Goal: Check status

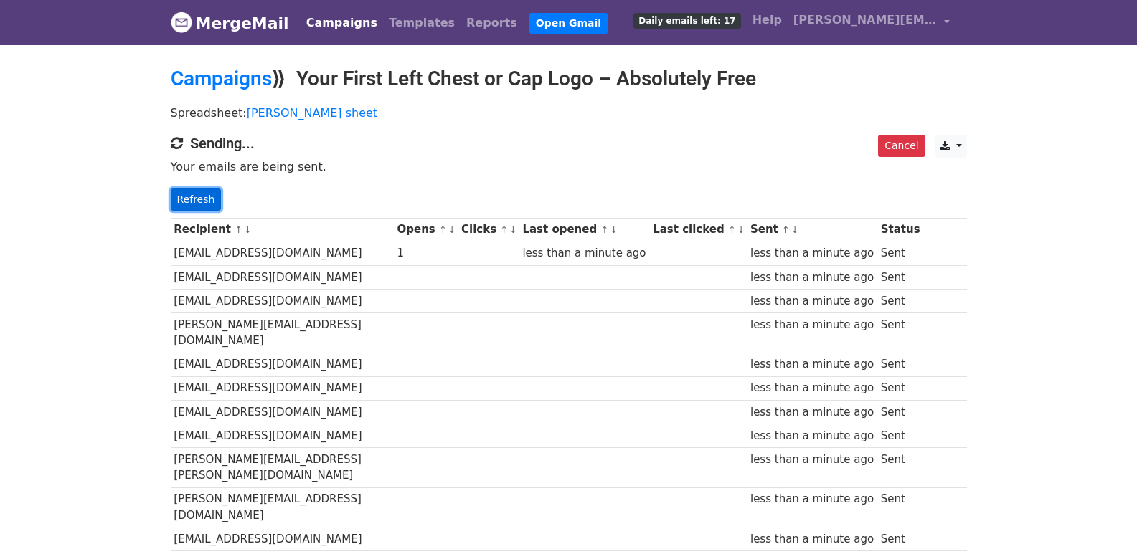
click at [182, 204] on link "Refresh" at bounding box center [196, 200] width 51 height 22
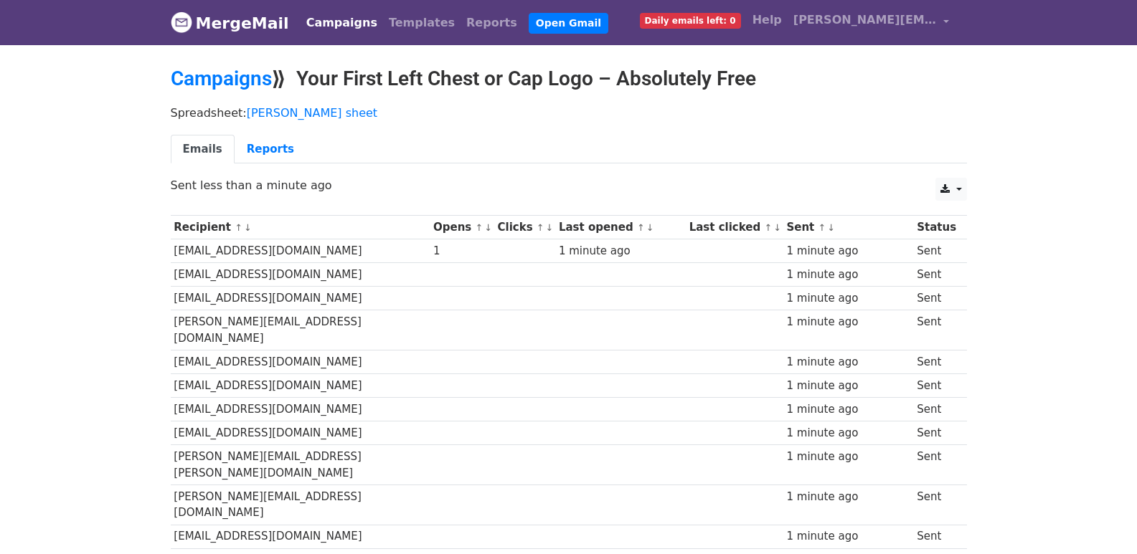
scroll to position [998, 0]
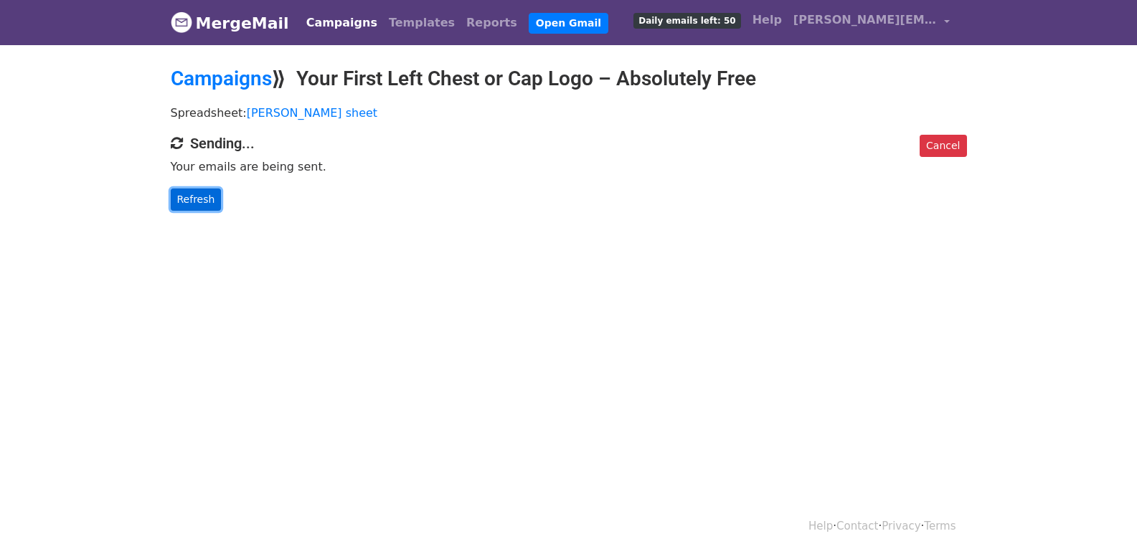
click at [203, 202] on link "Refresh" at bounding box center [196, 200] width 51 height 22
click at [194, 197] on link "Refresh" at bounding box center [196, 200] width 51 height 22
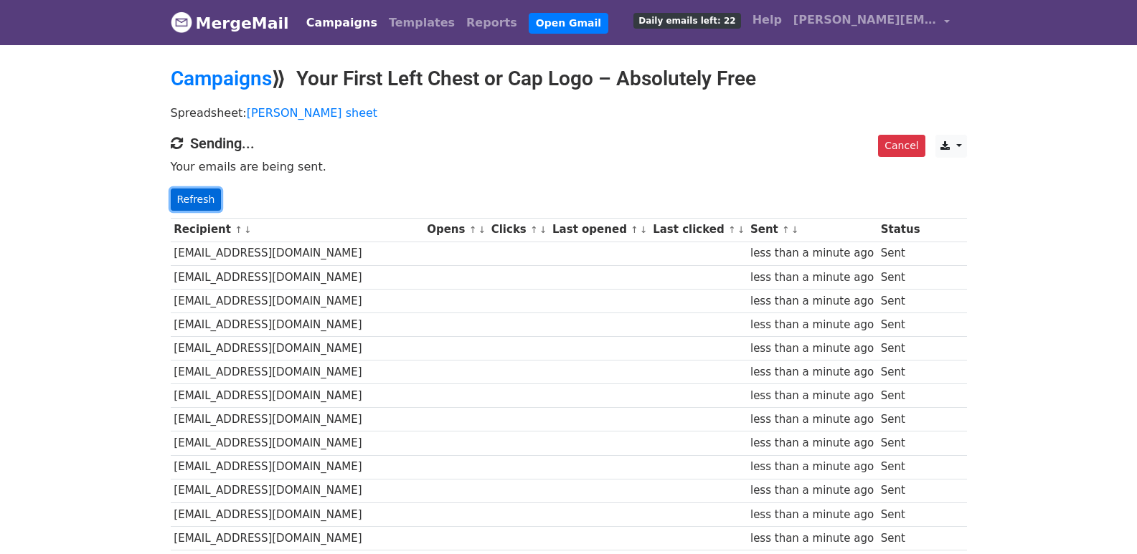
click at [196, 202] on link "Refresh" at bounding box center [196, 200] width 51 height 22
click at [180, 209] on link "Refresh" at bounding box center [196, 200] width 51 height 22
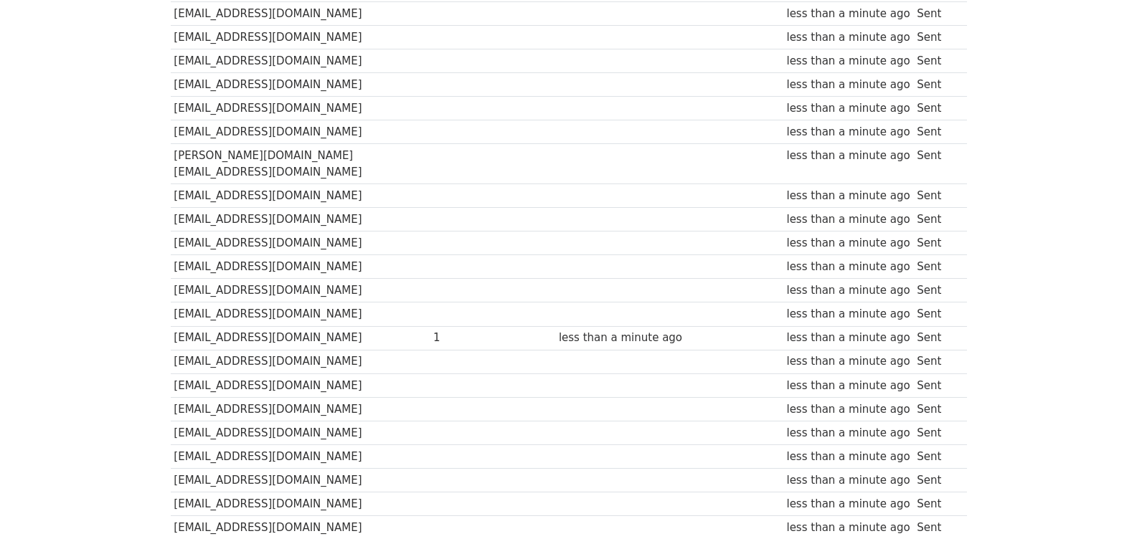
scroll to position [998, 0]
